Goal: Task Accomplishment & Management: Use online tool/utility

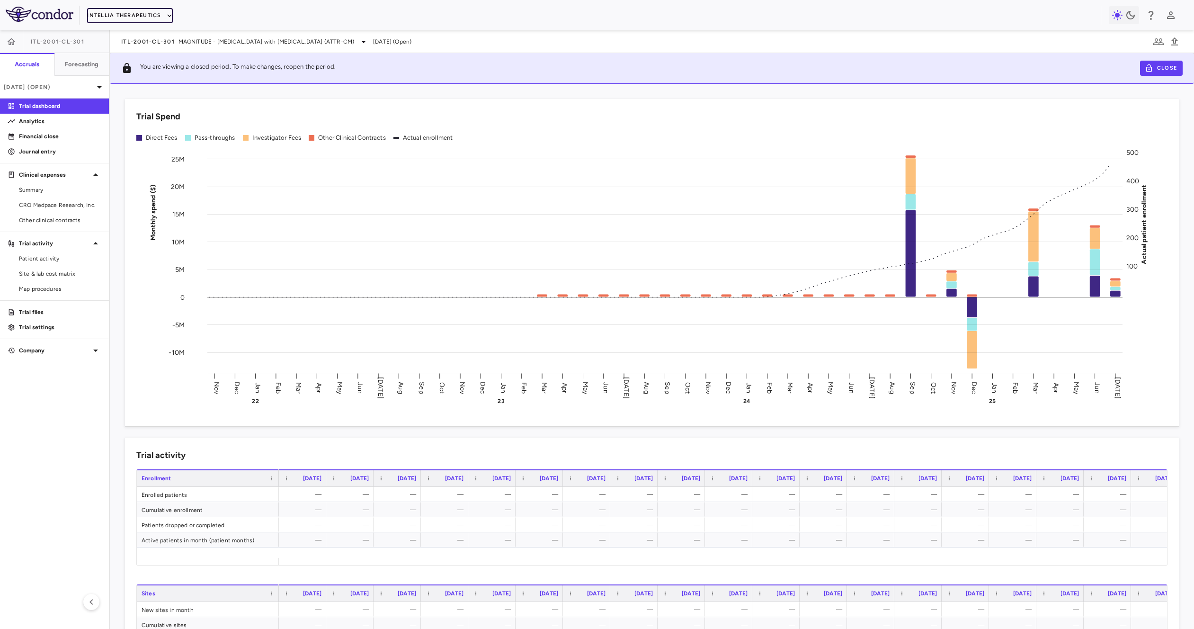
click at [137, 18] on button "Intellia Therapeutics" at bounding box center [129, 15] width 85 height 15
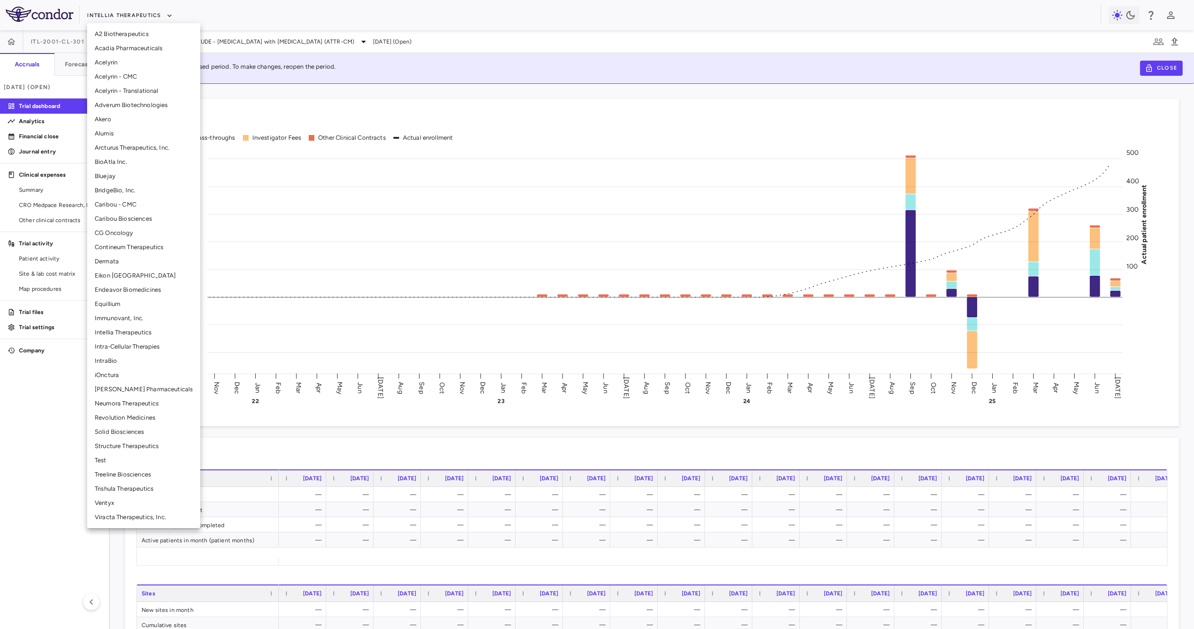
click at [139, 193] on li "BridgeBio, Inc." at bounding box center [143, 190] width 113 height 14
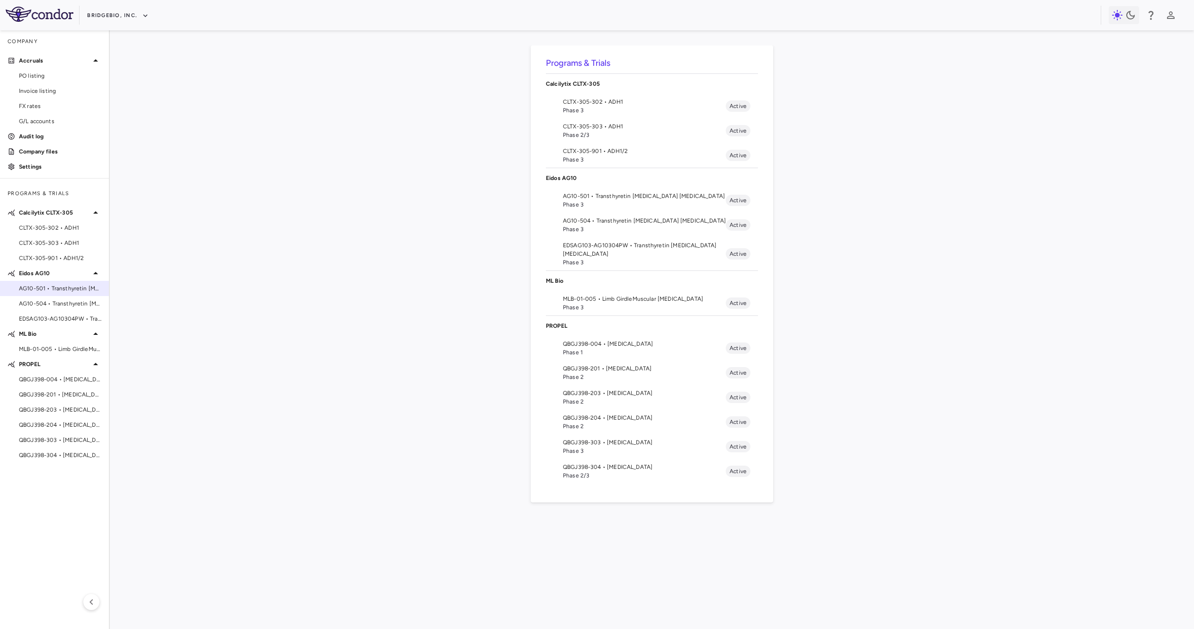
click at [67, 288] on span "AG10-501 • Transthyretin Amyloid Cardiomyopathy" at bounding box center [60, 288] width 82 height 9
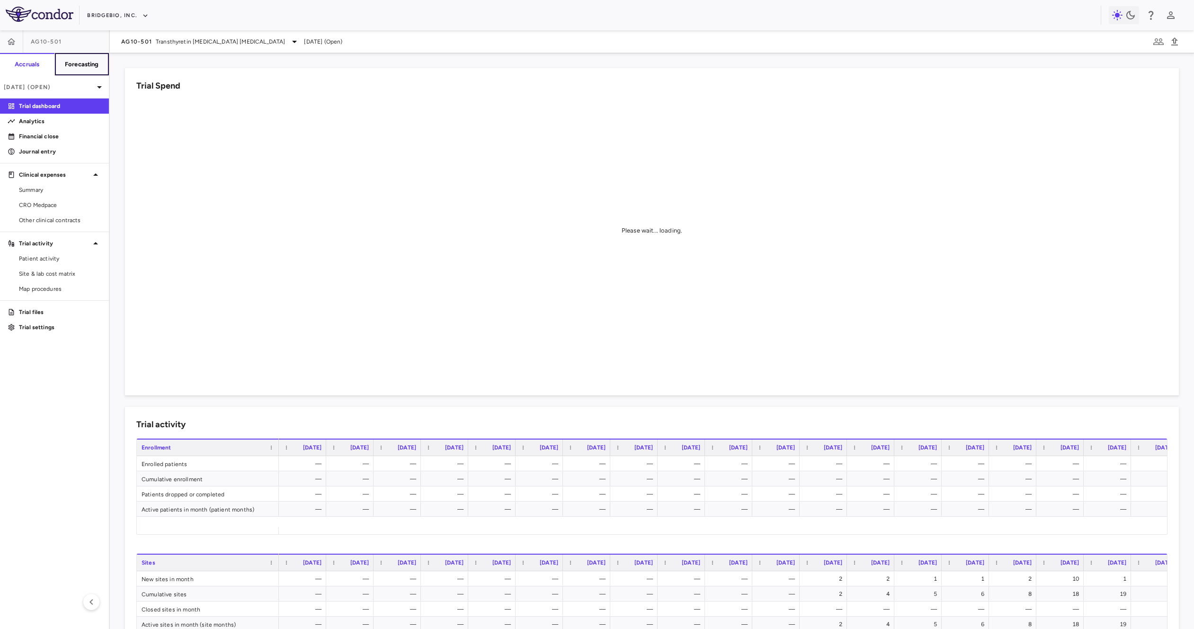
click at [84, 62] on h6 "Forecasting" at bounding box center [82, 64] width 34 height 9
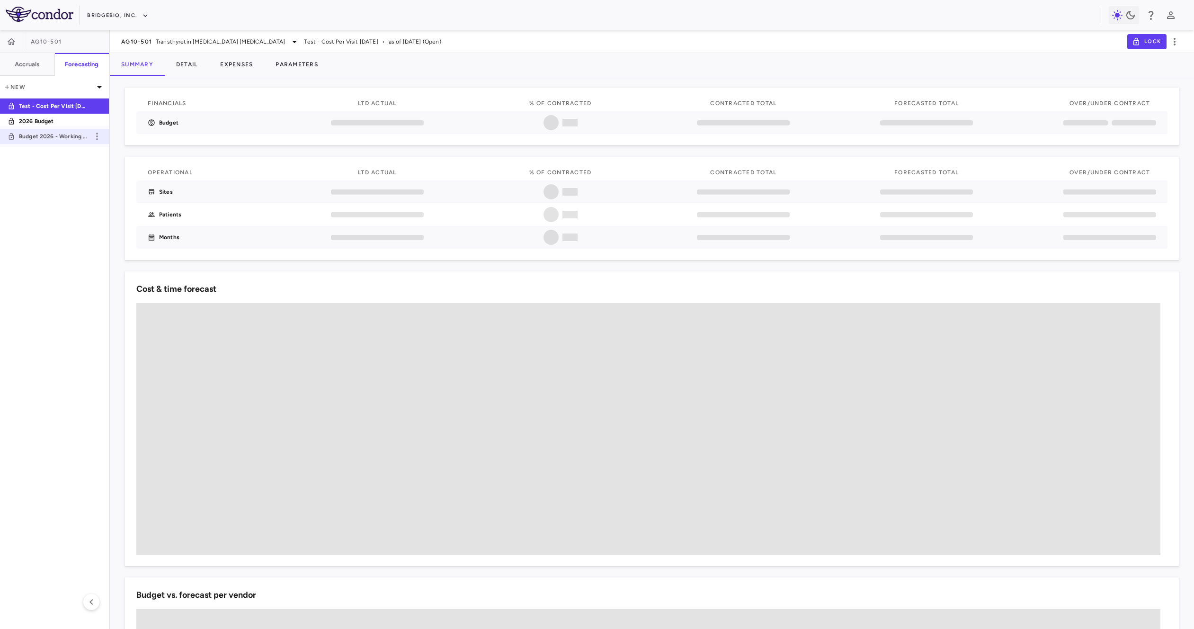
click at [51, 144] on link "Budget 2026 - Working Template" at bounding box center [54, 136] width 109 height 22
click at [443, 273] on div "Cost & time forecast" at bounding box center [652, 418] width 1054 height 294
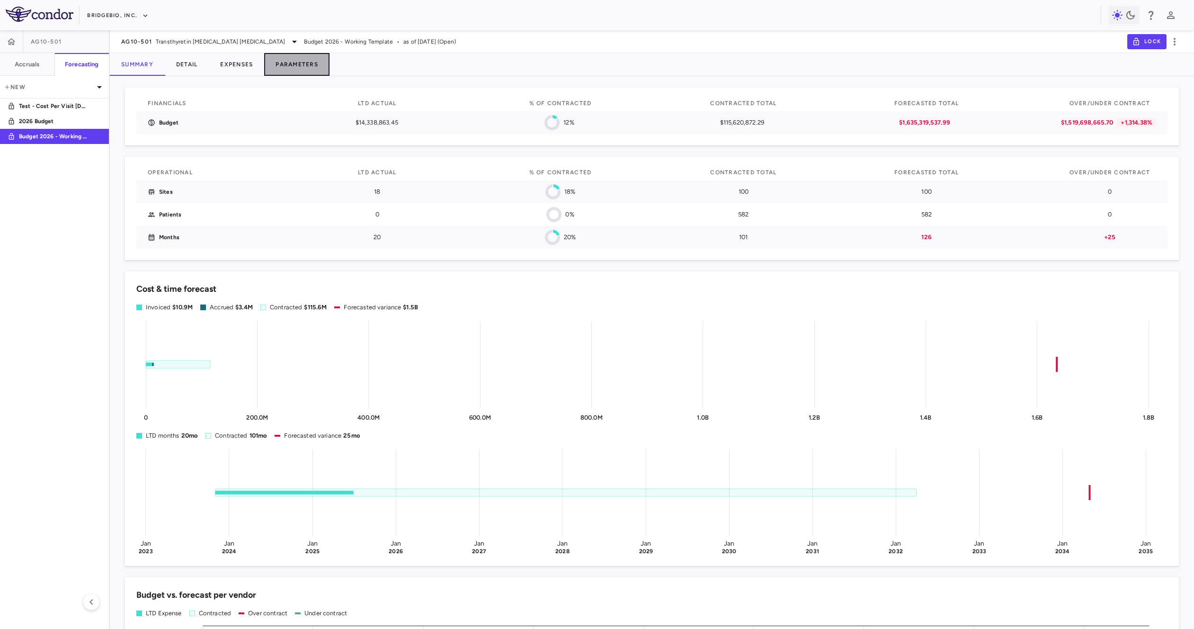
click at [266, 64] on button "Parameters" at bounding box center [296, 64] width 65 height 23
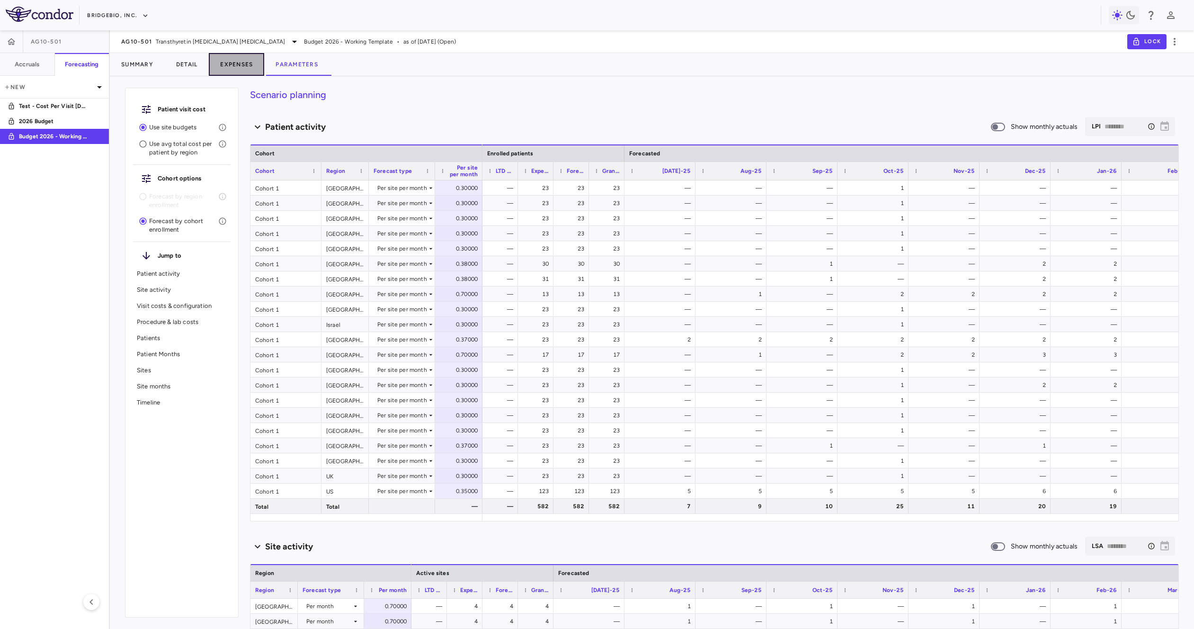
click at [251, 66] on button "Expenses" at bounding box center [236, 64] width 55 height 23
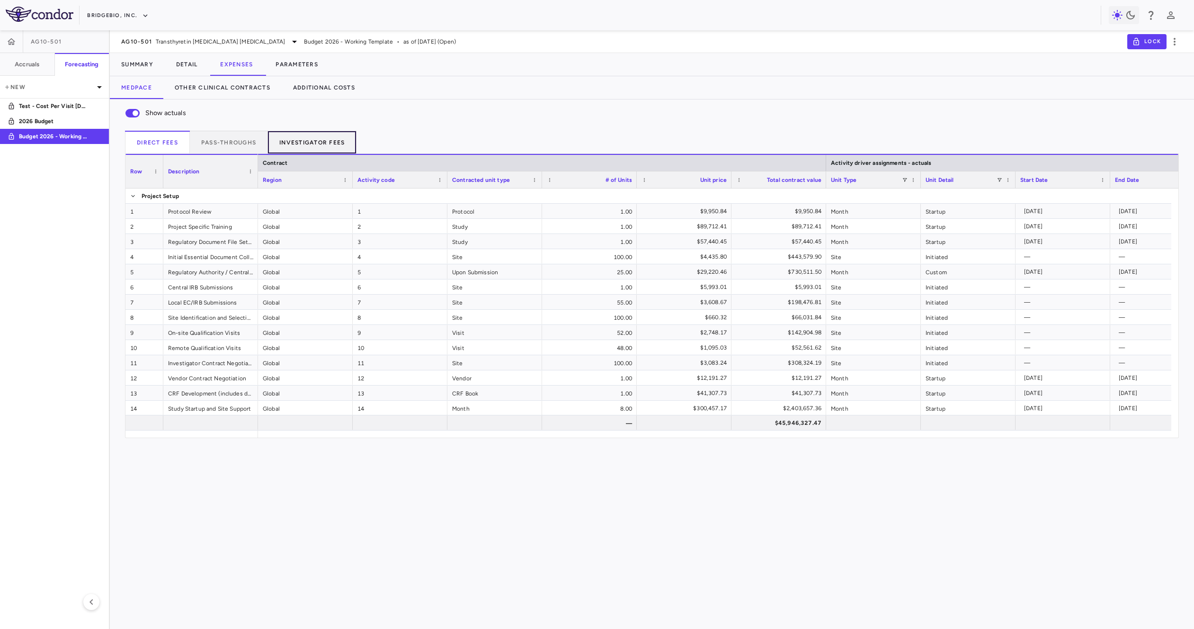
click at [308, 135] on button "Investigator Fees" at bounding box center [312, 142] width 89 height 23
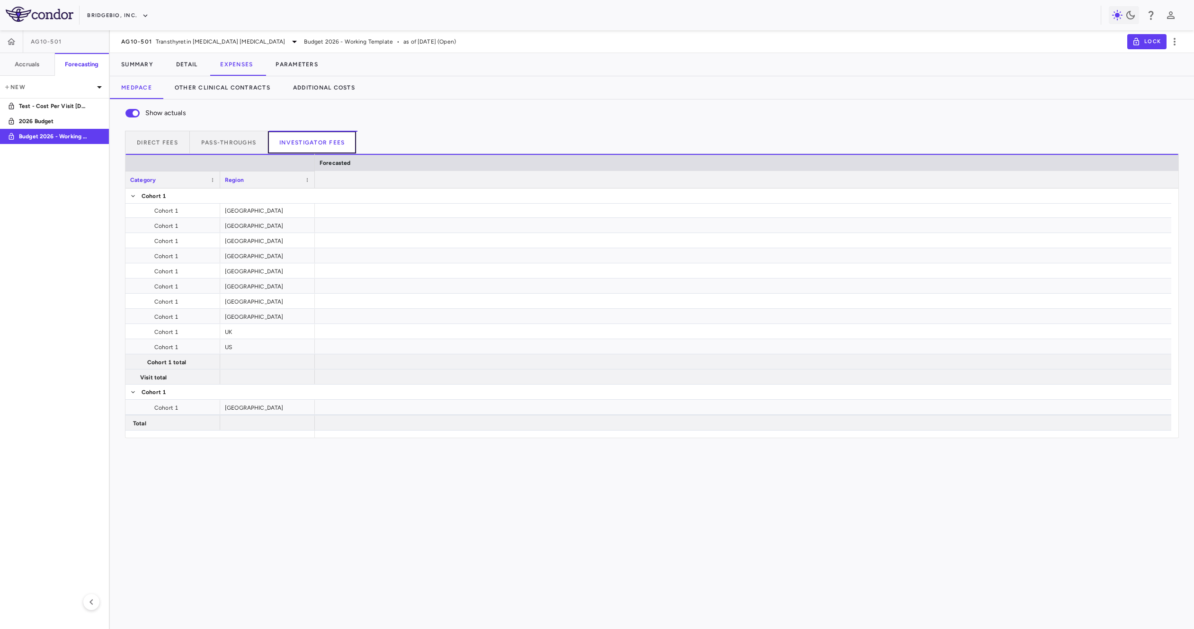
scroll to position [0, 1220]
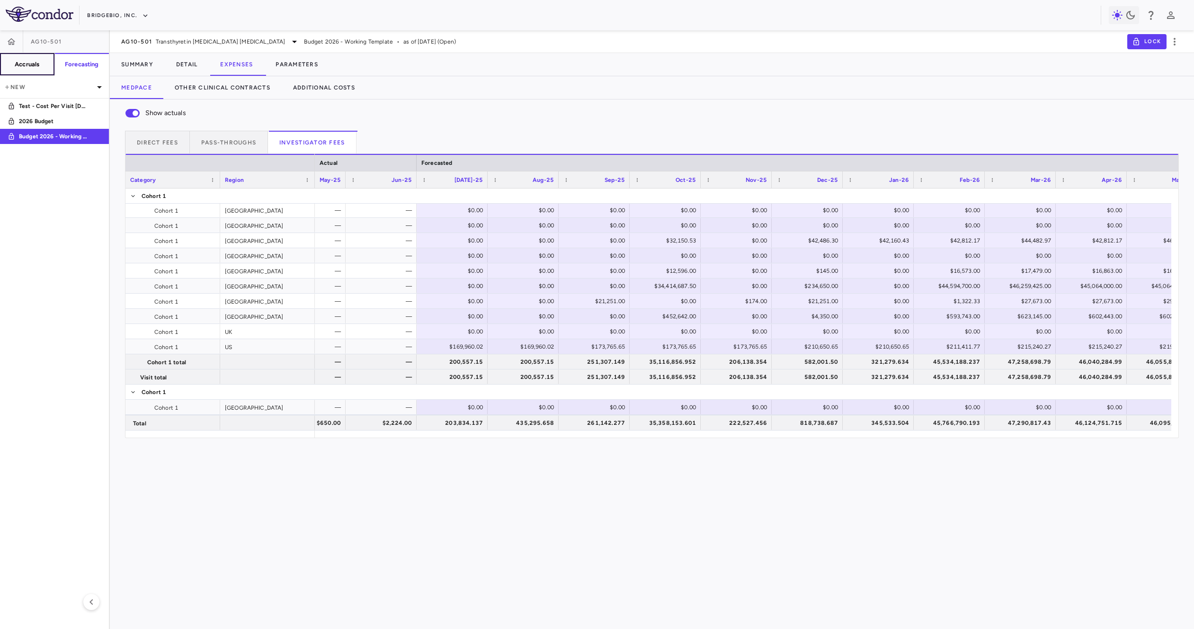
click at [25, 63] on h6 "Accruals" at bounding box center [27, 64] width 25 height 9
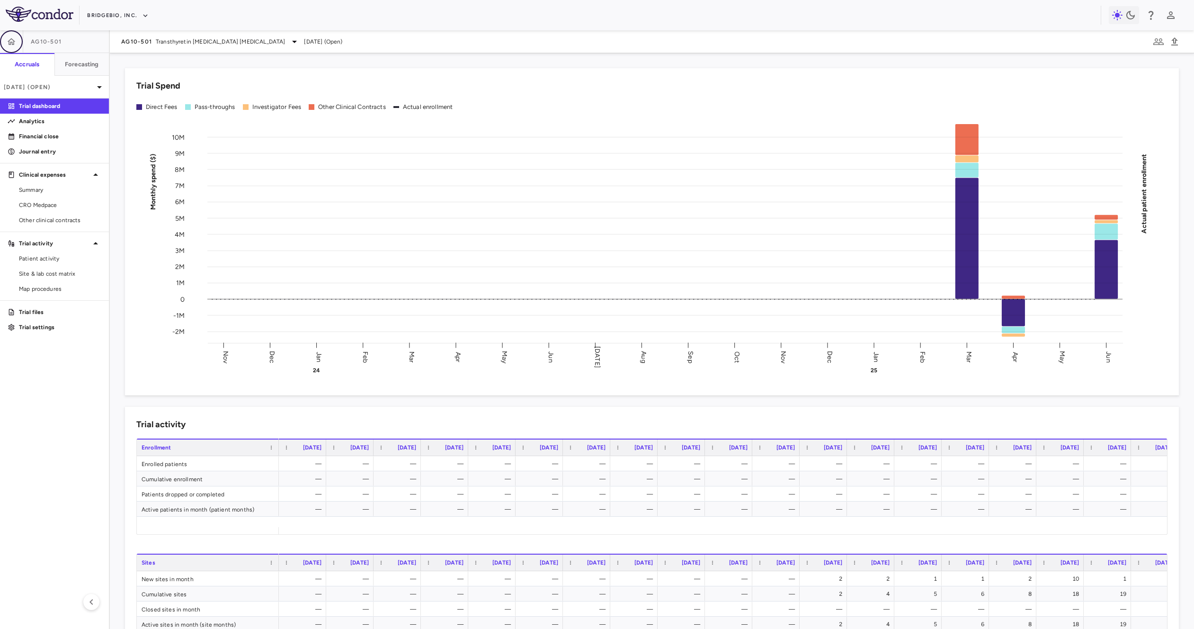
click at [13, 39] on icon "button" at bounding box center [11, 41] width 9 height 9
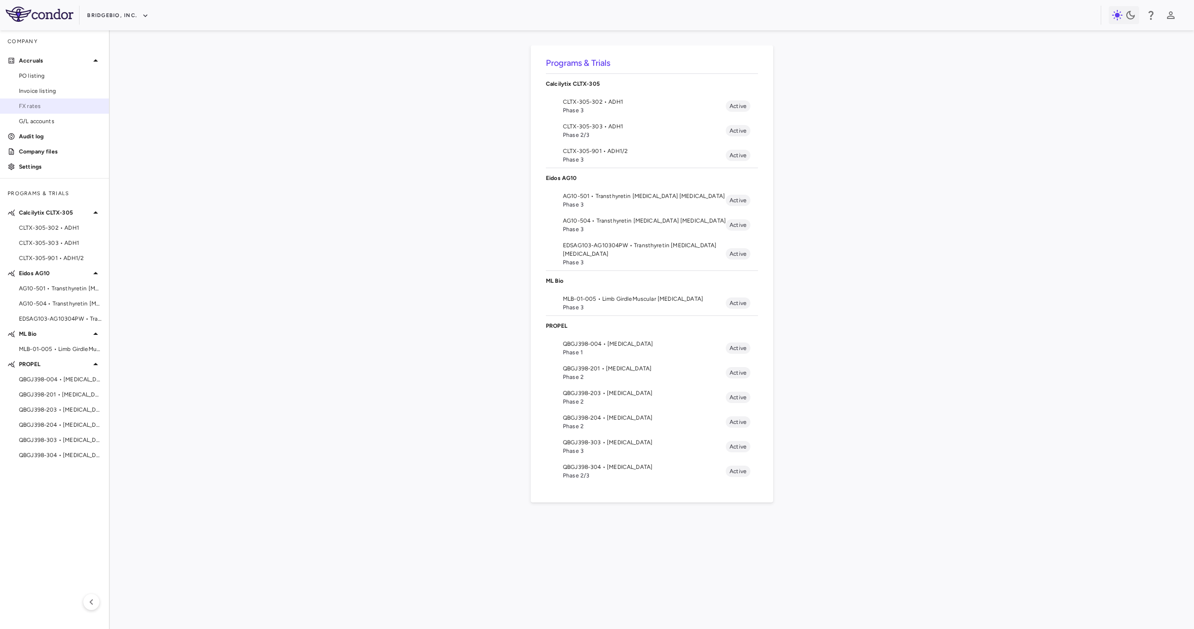
click at [43, 103] on span "FX rates" at bounding box center [60, 106] width 82 height 9
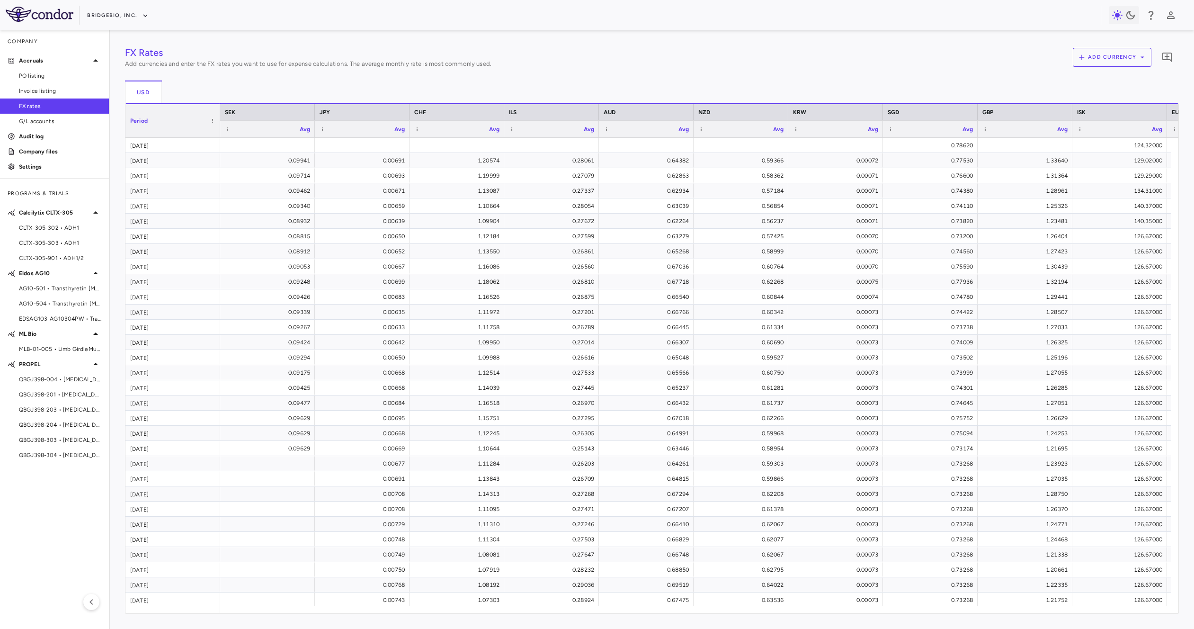
click at [244, 90] on div "USD" at bounding box center [652, 91] width 1054 height 23
click at [45, 289] on span "AG10-501 • Transthyretin Amyloid Cardiomyopathy" at bounding box center [60, 288] width 82 height 9
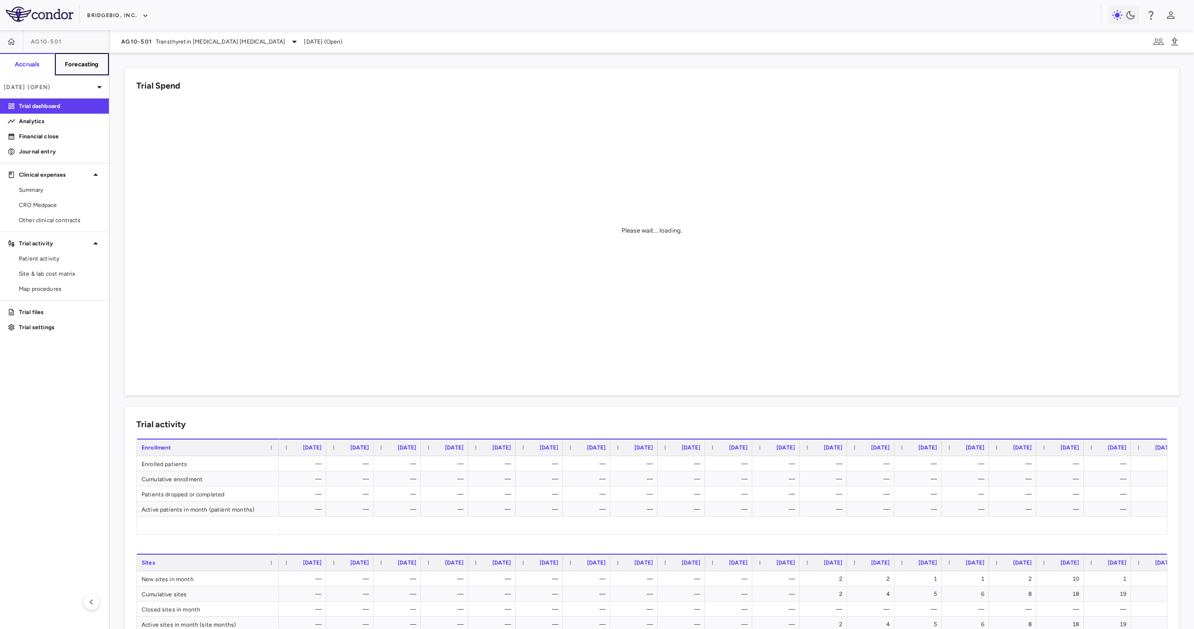
click at [85, 70] on button "Forecasting" at bounding box center [81, 64] width 55 height 23
